Goal: Task Accomplishment & Management: Manage account settings

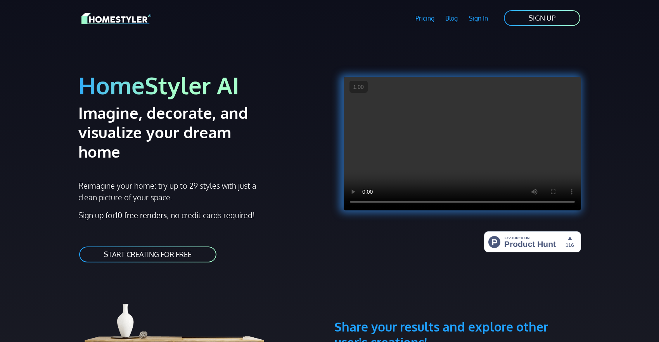
click at [481, 18] on link "Sign In" at bounding box center [479, 18] width 30 height 18
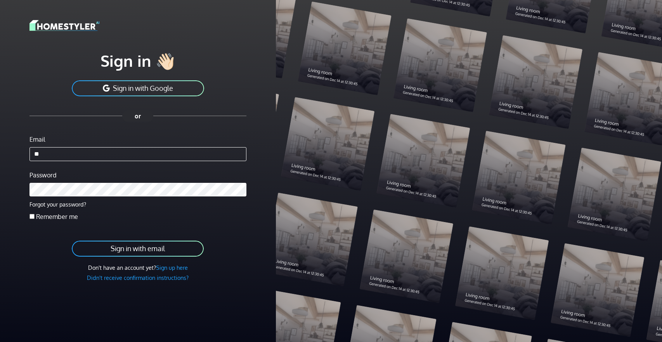
type input "**********"
click at [71, 240] on button "Sign in with email" at bounding box center [137, 248] width 133 height 17
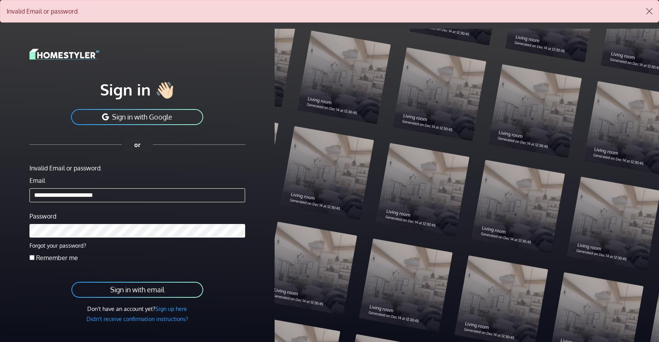
click at [129, 249] on div "Password Forgot your password?" at bounding box center [137, 230] width 216 height 39
